Goal: Register for event/course

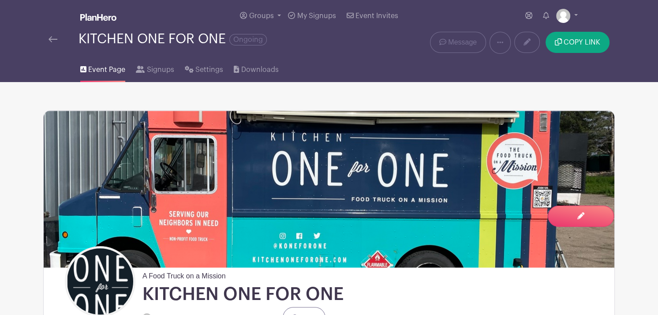
click at [106, 71] on span "Event Page" at bounding box center [106, 69] width 37 height 11
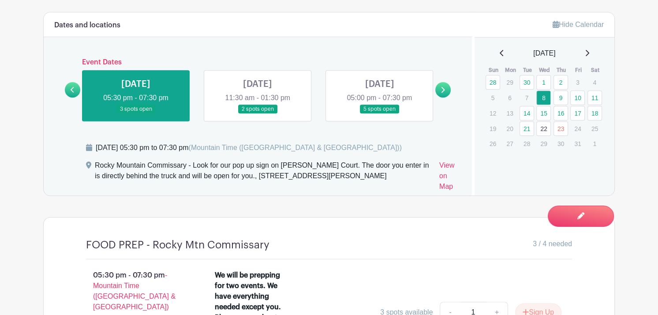
scroll to position [584, 0]
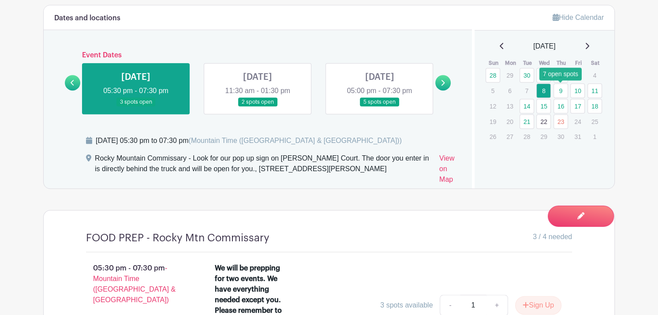
click at [556, 93] on link "9" at bounding box center [560, 90] width 15 height 15
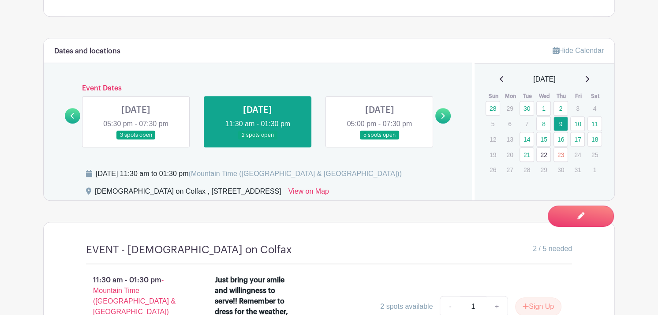
scroll to position [545, 0]
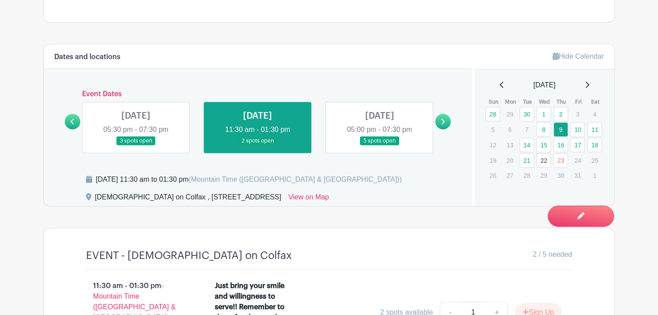
click at [379, 145] on link at bounding box center [379, 145] width 0 height 0
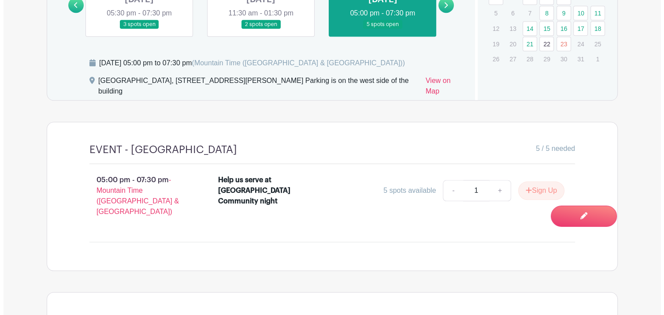
scroll to position [665, 0]
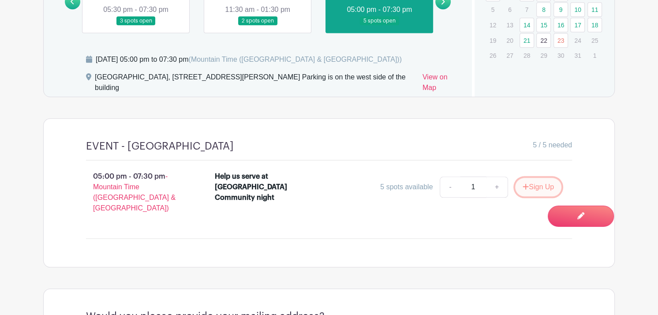
click at [532, 180] on button "Sign Up" at bounding box center [538, 187] width 46 height 19
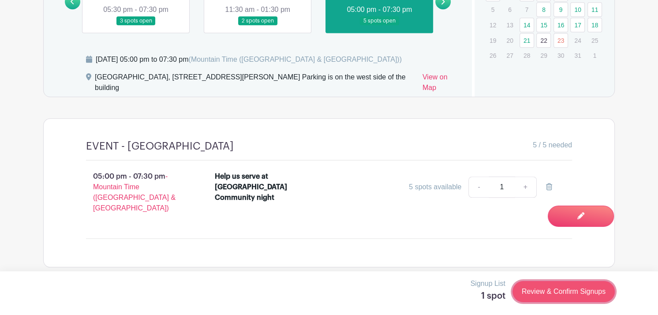
click at [550, 296] on link "Review & Confirm Signups" at bounding box center [563, 291] width 102 height 21
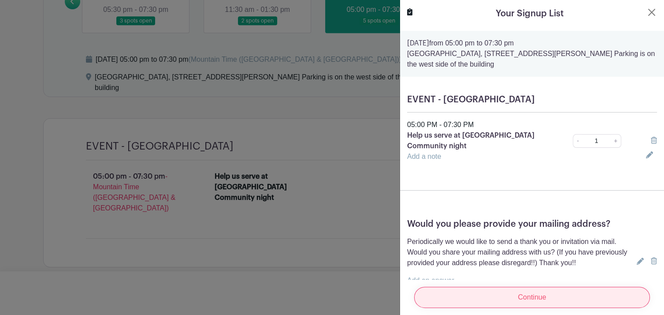
click at [502, 294] on input "Continue" at bounding box center [532, 297] width 236 height 21
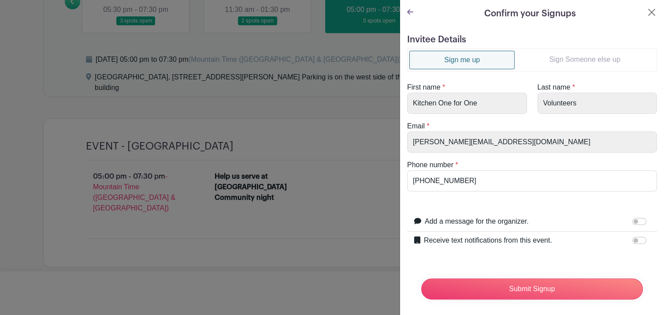
click at [559, 60] on link "Sign Someone else up" at bounding box center [585, 60] width 140 height 18
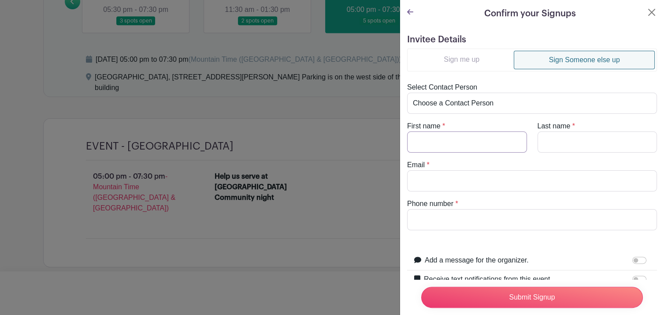
click at [456, 139] on input "First name" at bounding box center [467, 141] width 120 height 21
click at [438, 140] on input "Mark" at bounding box center [467, 141] width 120 height 21
type input "M"
click at [495, 105] on select "Choose a Contact Person [PERSON_NAME] ([PERSON_NAME][EMAIL_ADDRESS][DOMAIN_NAME…" at bounding box center [532, 103] width 250 height 21
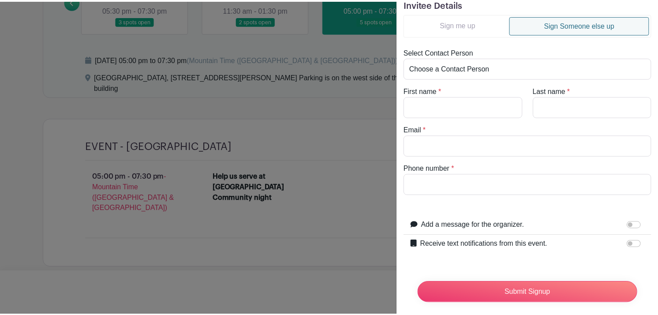
scroll to position [49, 0]
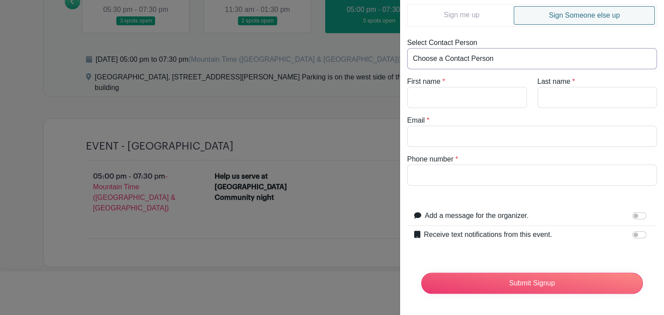
click at [555, 54] on select "Choose a Contact Person [PERSON_NAME] ([PERSON_NAME][EMAIL_ADDRESS][DOMAIN_NAME…" at bounding box center [532, 58] width 250 height 21
select select "[EMAIL_ADDRESS][DOMAIN_NAME]"
click at [407, 48] on select "Choose a Contact Person [PERSON_NAME] ([PERSON_NAME][EMAIL_ADDRESS][DOMAIN_NAME…" at bounding box center [532, 58] width 250 height 21
type input "Mark"
type input "Sunderhuse"
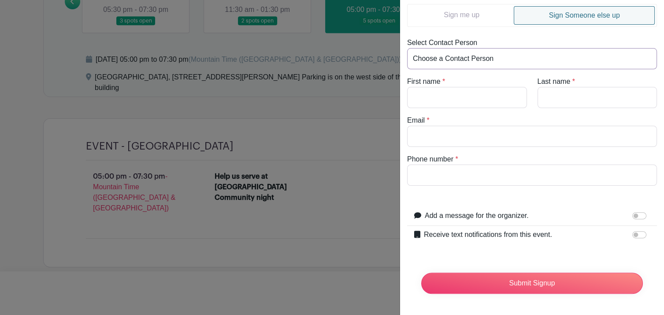
type input "[EMAIL_ADDRESS][DOMAIN_NAME]"
type input "[PHONE_NUMBER]"
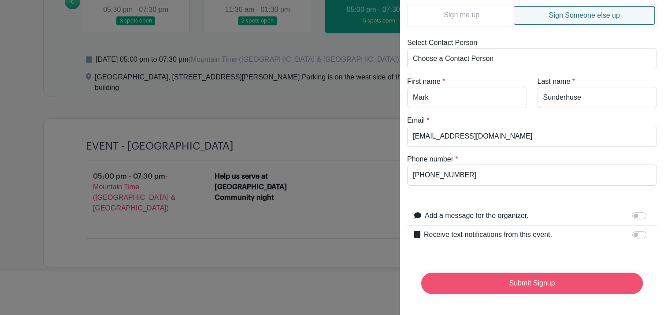
click at [478, 275] on input "Submit Signup" at bounding box center [532, 282] width 222 height 21
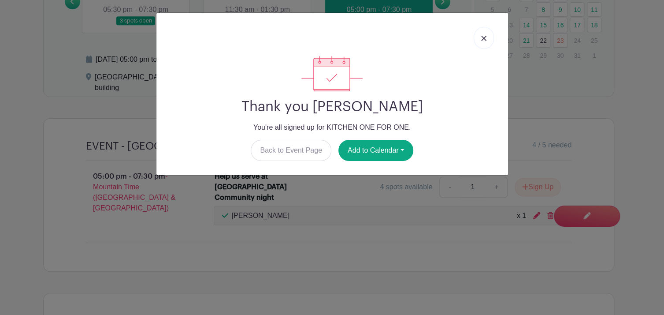
click at [484, 37] on img at bounding box center [483, 38] width 5 height 5
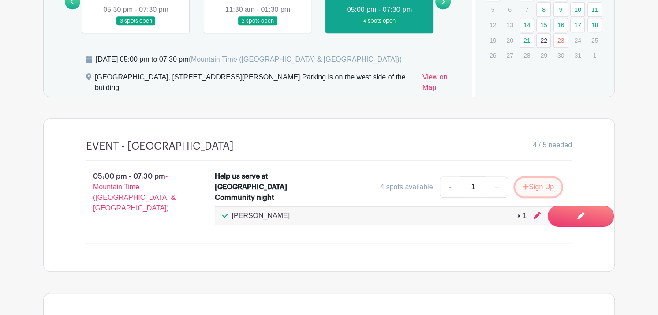
click at [530, 187] on button "Sign Up" at bounding box center [538, 187] width 46 height 19
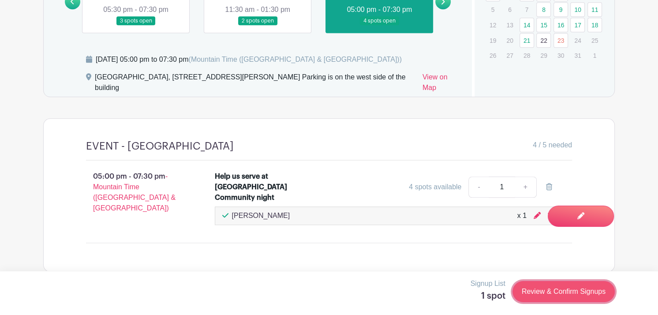
click at [569, 287] on link "Review & Confirm Signups" at bounding box center [563, 291] width 102 height 21
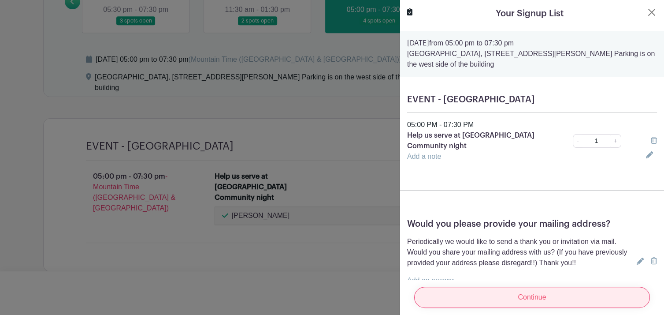
click at [569, 293] on input "Continue" at bounding box center [532, 297] width 236 height 21
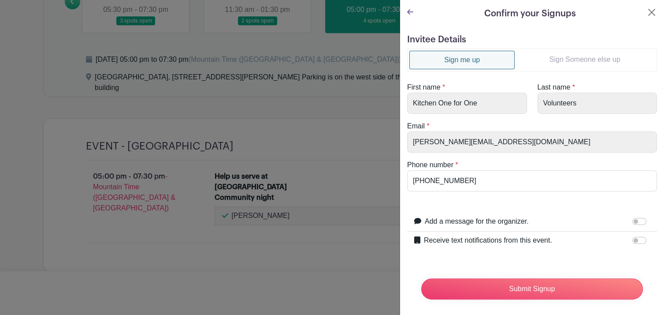
click at [577, 56] on link "Sign Someone else up" at bounding box center [585, 60] width 140 height 18
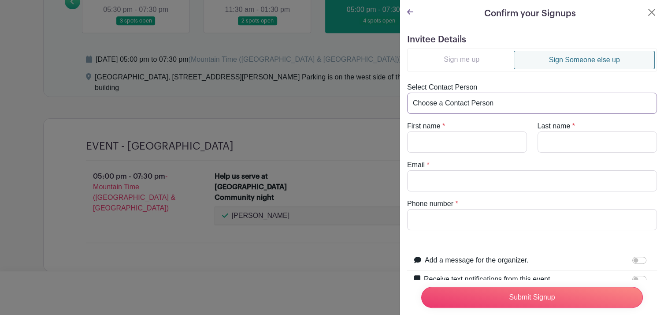
click at [513, 104] on select "Choose a Contact Person [PERSON_NAME] ([PERSON_NAME][EMAIL_ADDRESS][DOMAIN_NAME…" at bounding box center [532, 103] width 250 height 21
select select "[EMAIL_ADDRESS][DOMAIN_NAME]"
click at [407, 93] on select "Choose a Contact Person [PERSON_NAME] ([PERSON_NAME][EMAIL_ADDRESS][DOMAIN_NAME…" at bounding box center [532, 103] width 250 height 21
type input "[PERSON_NAME]"
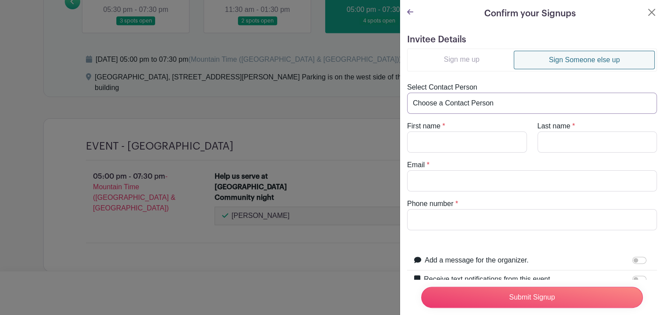
type input "[EMAIL_ADDRESS][DOMAIN_NAME]"
type input "[PHONE_NUMBER]"
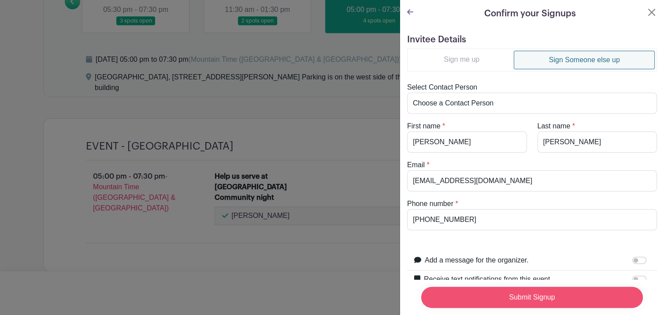
click at [551, 292] on input "Submit Signup" at bounding box center [532, 297] width 222 height 21
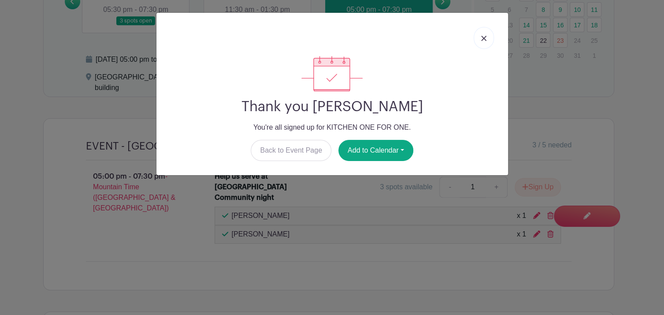
click at [485, 37] on img at bounding box center [483, 38] width 5 height 5
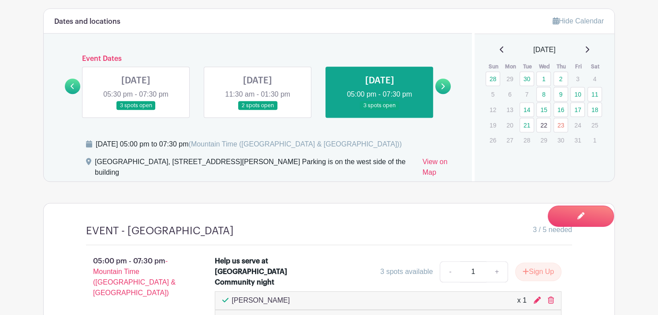
scroll to position [575, 0]
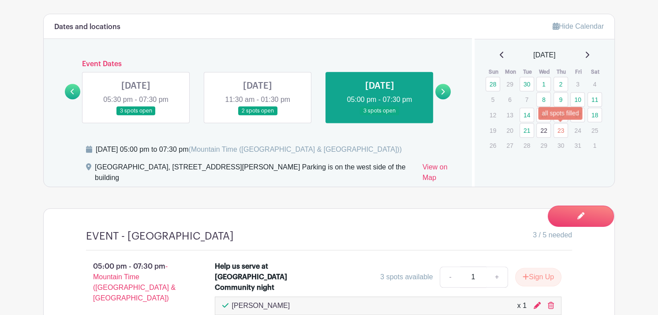
click at [560, 130] on link "23" at bounding box center [560, 130] width 15 height 15
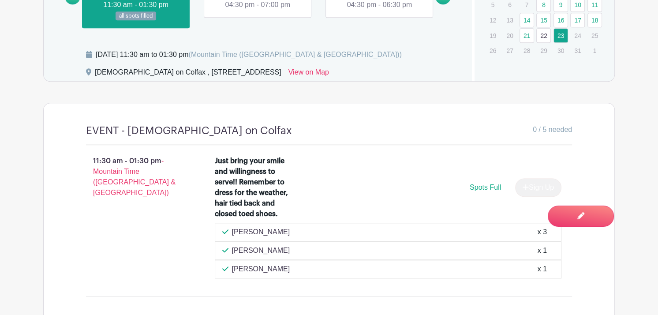
scroll to position [671, 0]
